Goal: Find specific page/section: Find specific page/section

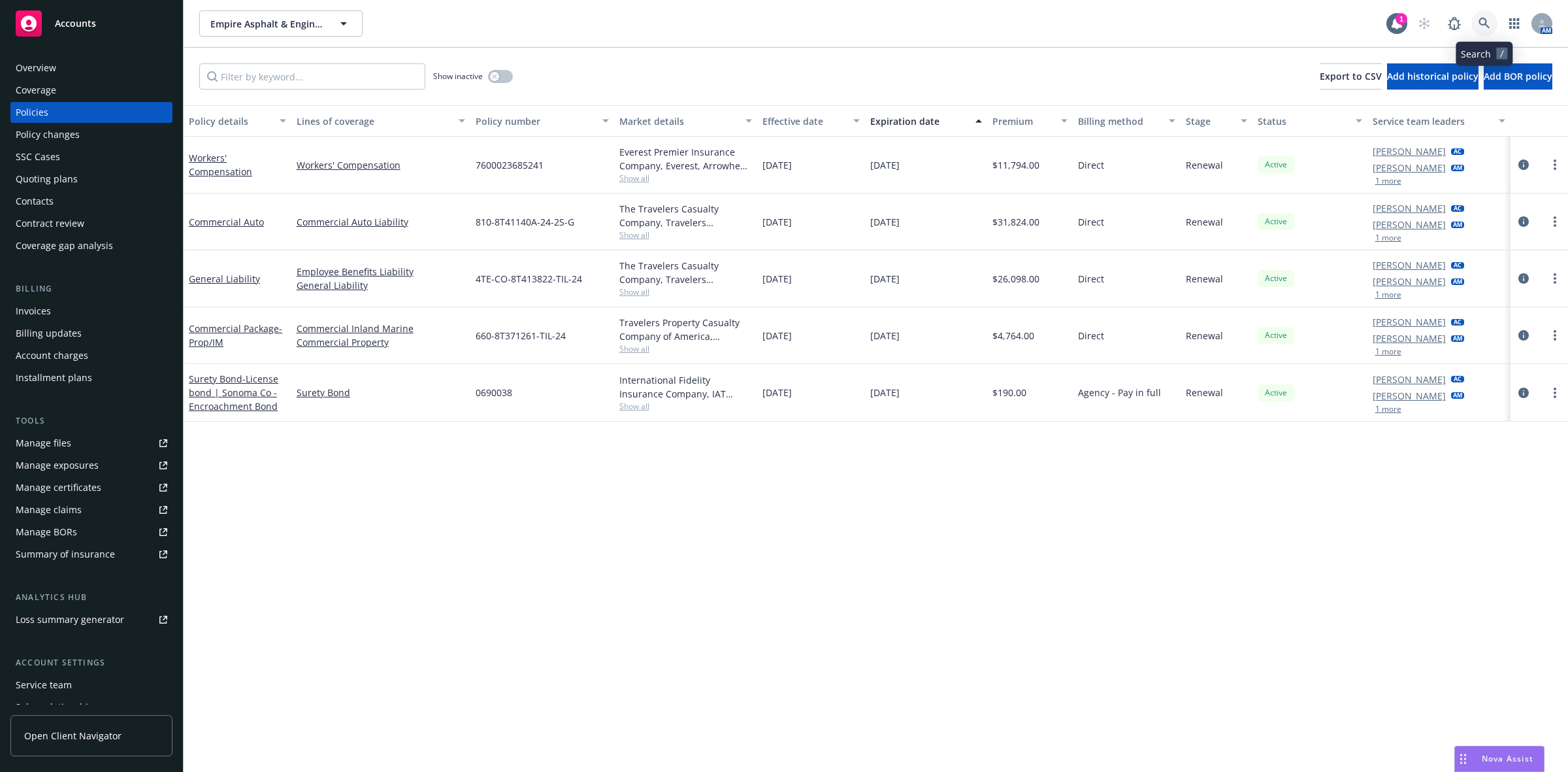
click at [1482, 16] on link at bounding box center [1483, 23] width 26 height 26
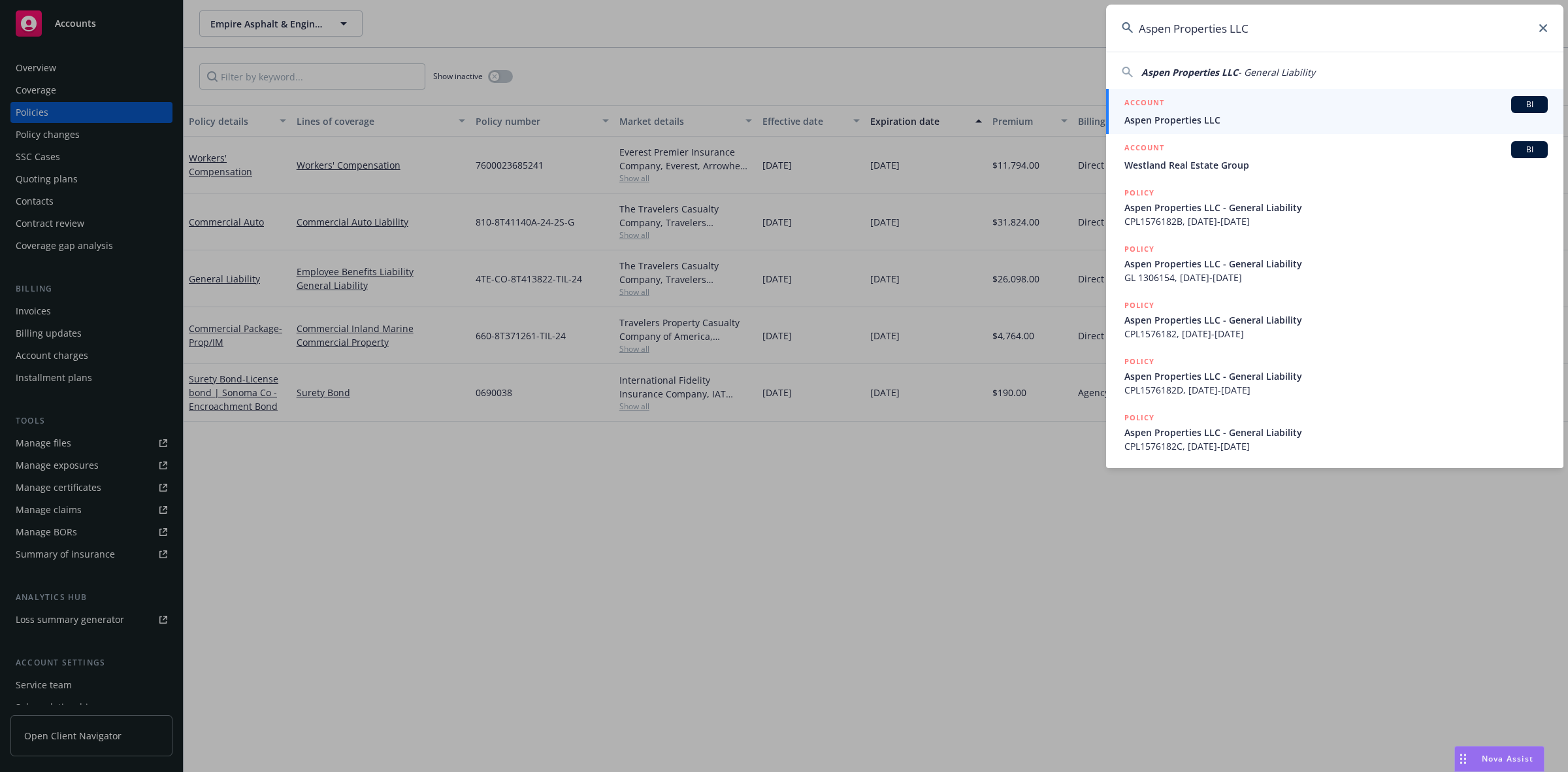
type input "Aspen Properties LLC"
click at [1225, 112] on div "ACCOUNT BI" at bounding box center [1336, 104] width 423 height 17
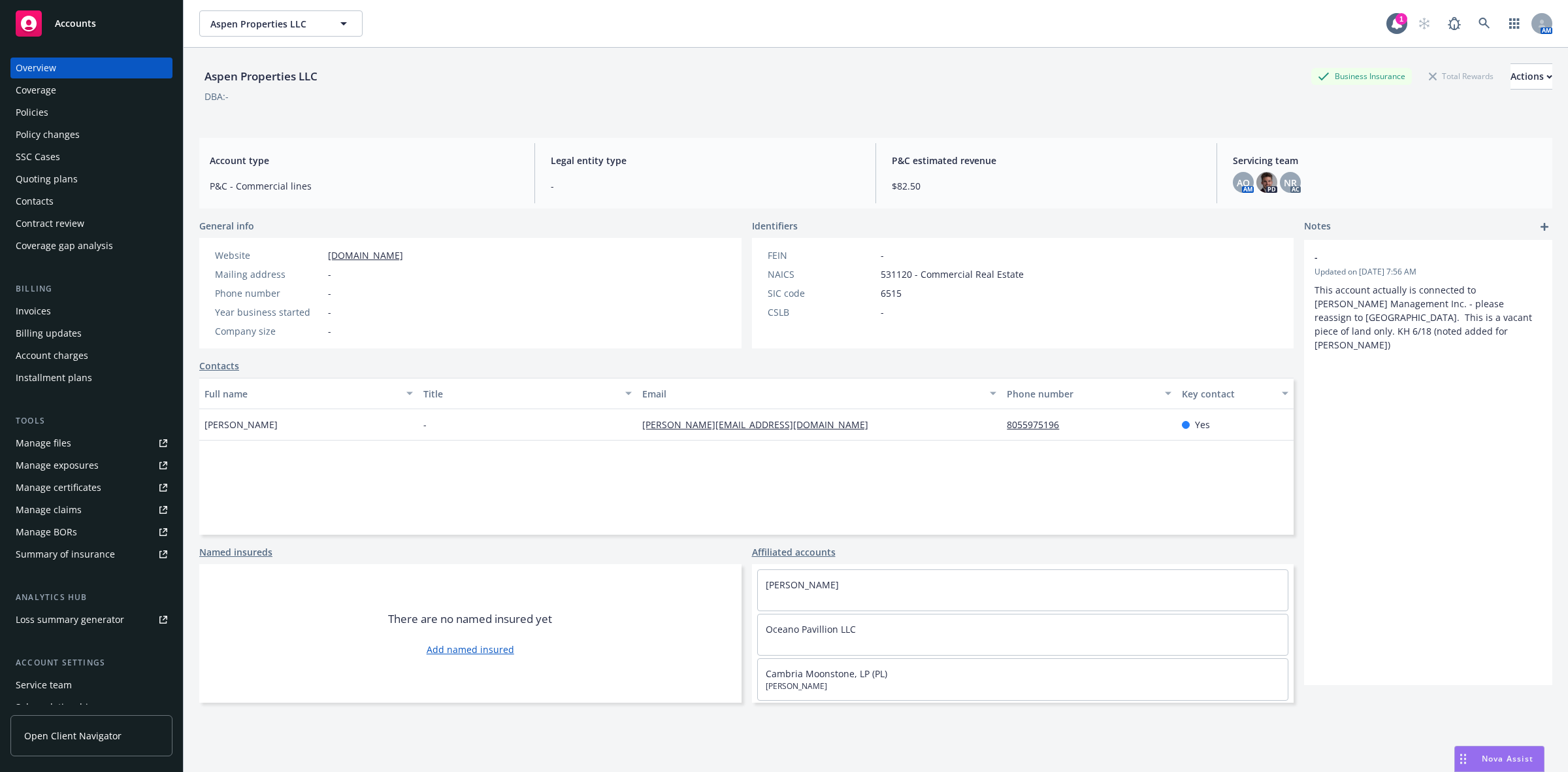
click at [128, 114] on div "Policies" at bounding box center [91, 112] width 151 height 21
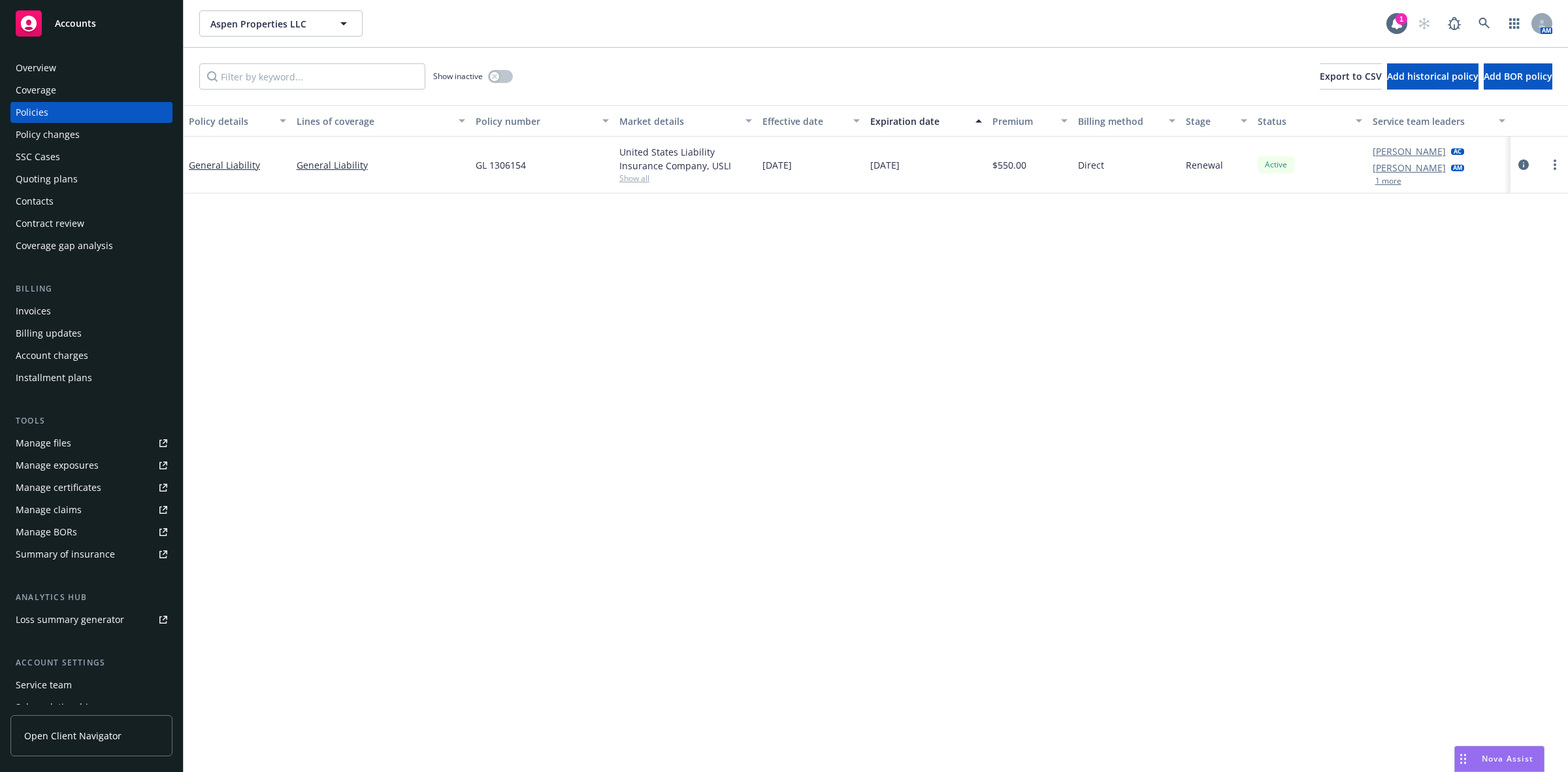
drag, startPoint x: 1408, startPoint y: 239, endPoint x: 1418, endPoint y: 220, distance: 21.5
click at [1409, 239] on div "Policy details Lines of coverage Policy number Market details Effective date Ex…" at bounding box center [876, 438] width 1384 height 666
